Goal: Navigation & Orientation: Find specific page/section

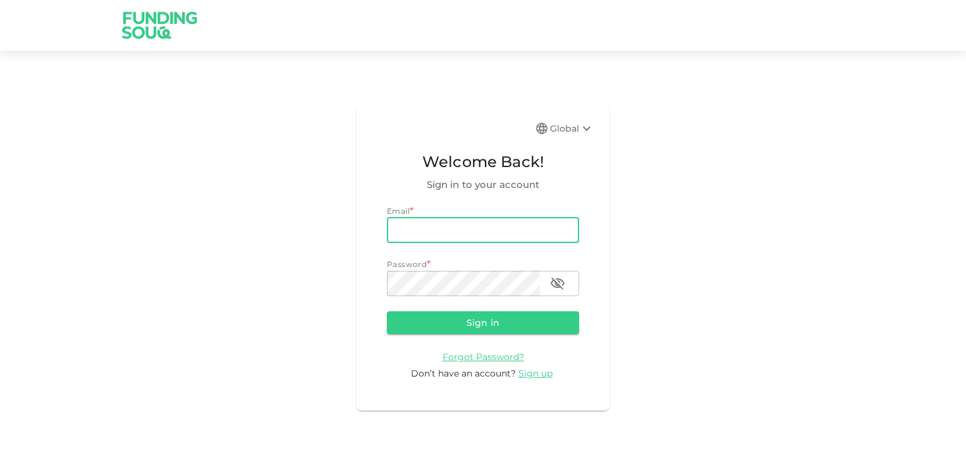
click at [427, 222] on input "email" at bounding box center [483, 230] width 192 height 25
type input "[EMAIL_ADDRESS][DOMAIN_NAME]"
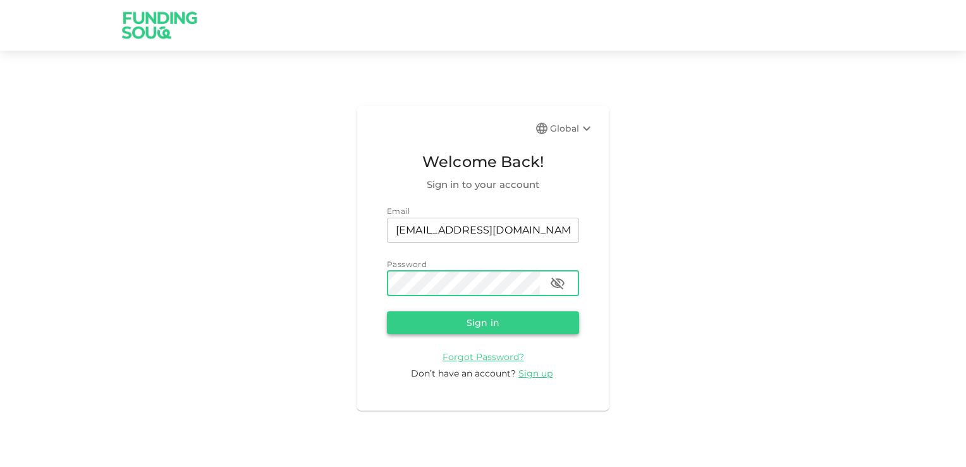
click at [477, 326] on button "Sign in" at bounding box center [483, 322] width 192 height 23
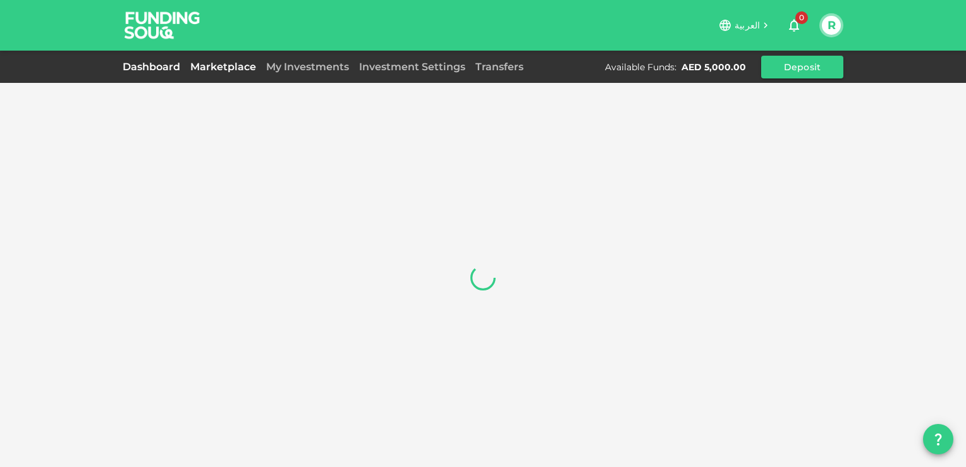
click at [215, 65] on link "Marketplace" at bounding box center [223, 67] width 76 height 12
